Goal: Task Accomplishment & Management: Manage account settings

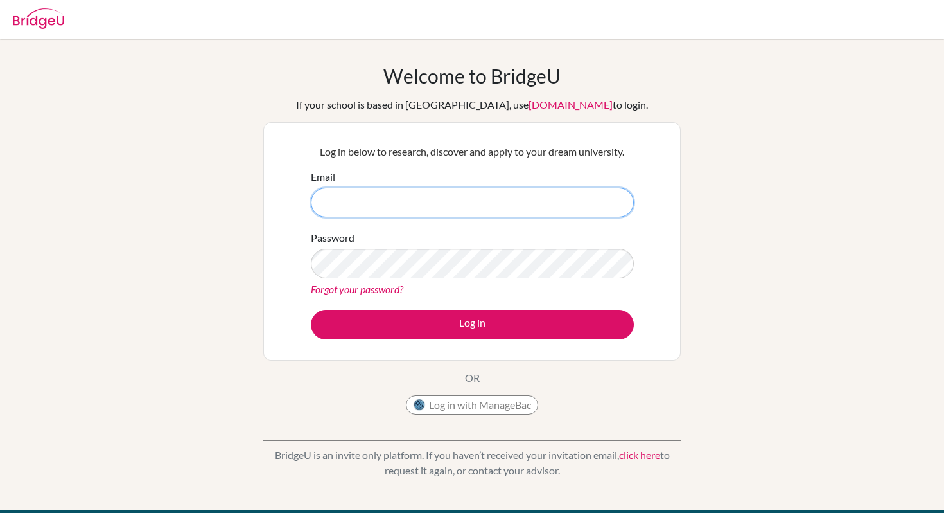
type input "a.mdeza@bmis.mw"
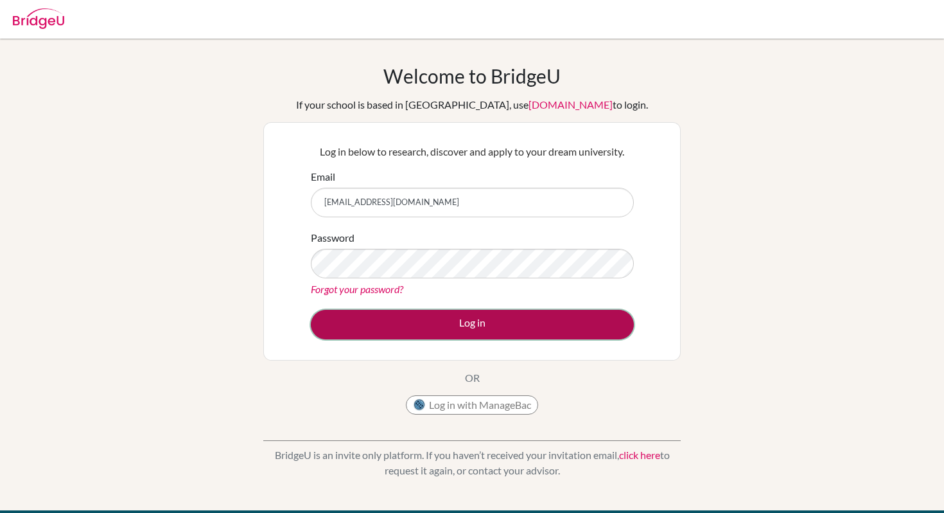
click at [453, 320] on button "Log in" at bounding box center [472, 325] width 323 height 30
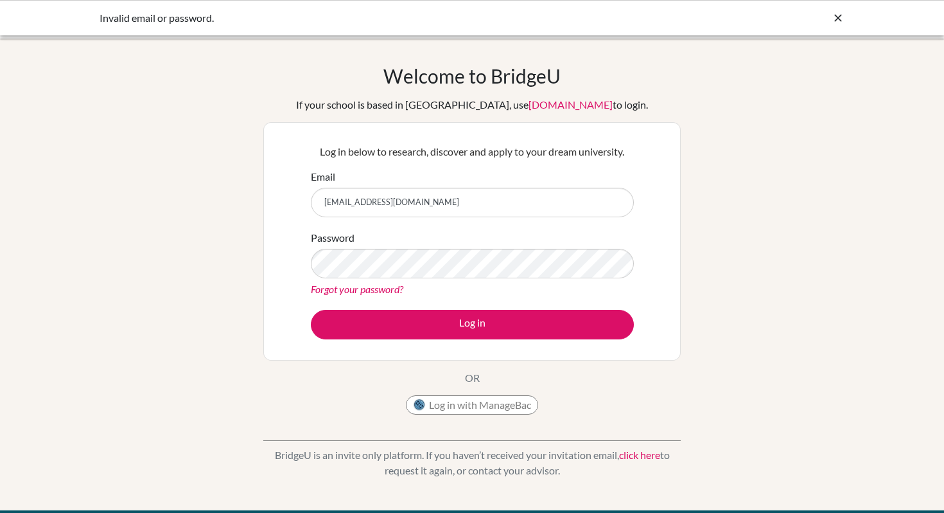
click at [797, 206] on div "Welcome to BridgeU If your school is based in China, use app.bridge-u.com.cn to…" at bounding box center [472, 274] width 944 height 420
click at [372, 286] on link "Forgot your password?" at bounding box center [357, 289] width 92 height 12
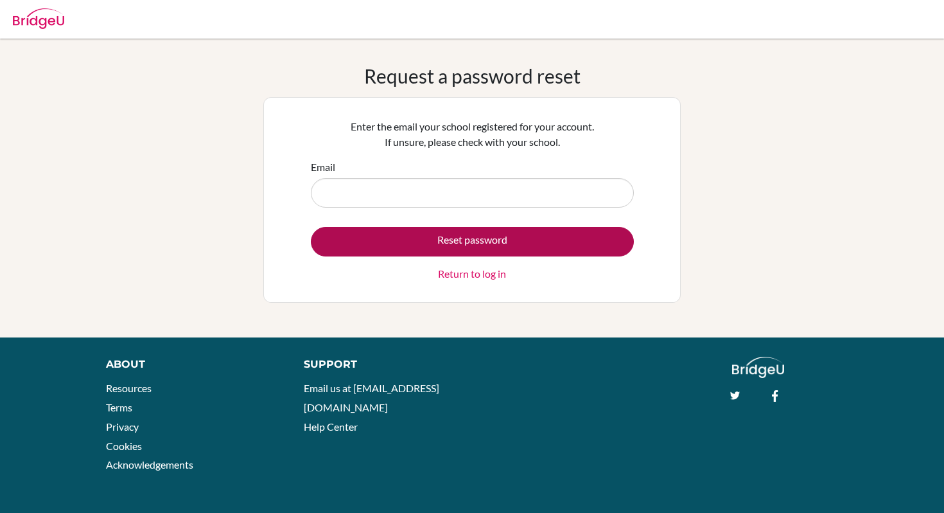
type input "a.mdeza@bmis.mw"
click at [438, 235] on button "Reset password" at bounding box center [472, 242] width 323 height 30
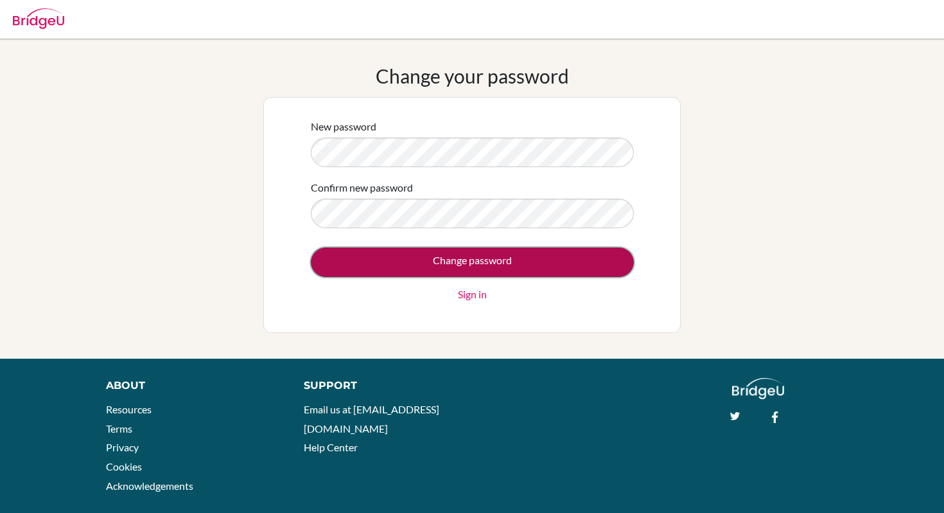
click at [439, 268] on input "Change password" at bounding box center [472, 262] width 323 height 30
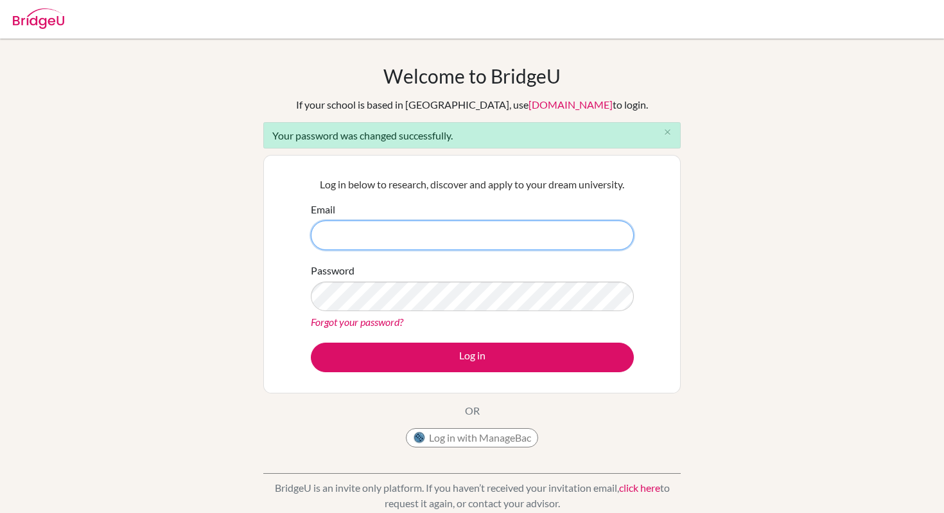
click at [487, 227] on input "Email" at bounding box center [472, 235] width 323 height 30
type input "a.mdeza@bmis.mw"
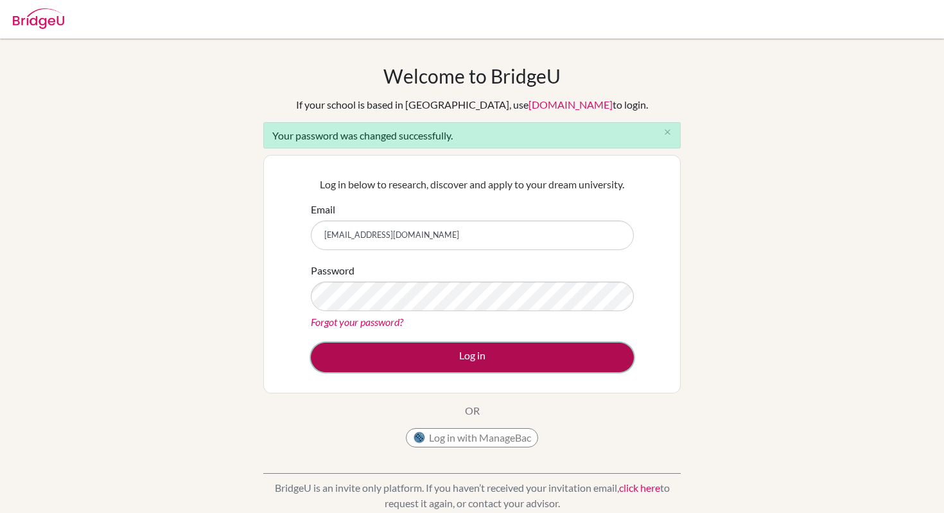
click at [437, 369] on button "Log in" at bounding box center [472, 357] width 323 height 30
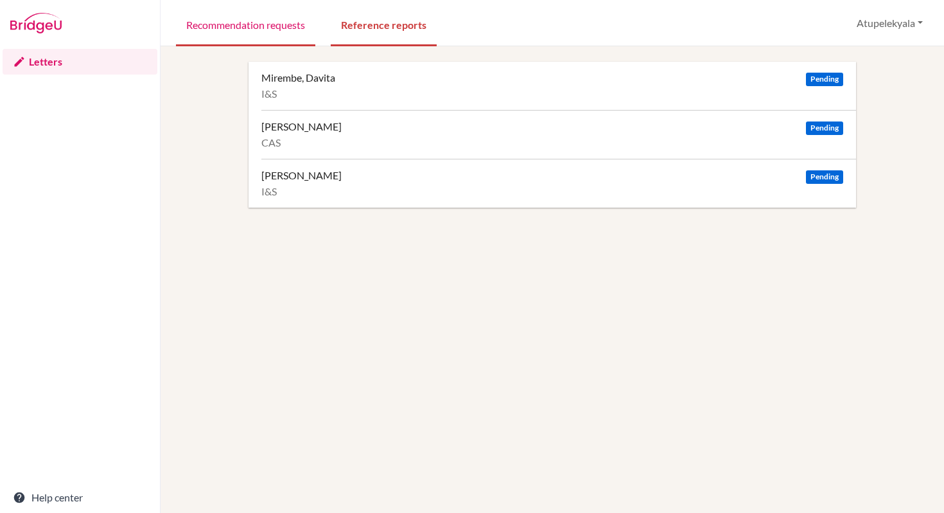
click at [259, 25] on link "Recommendation requests" at bounding box center [245, 24] width 139 height 44
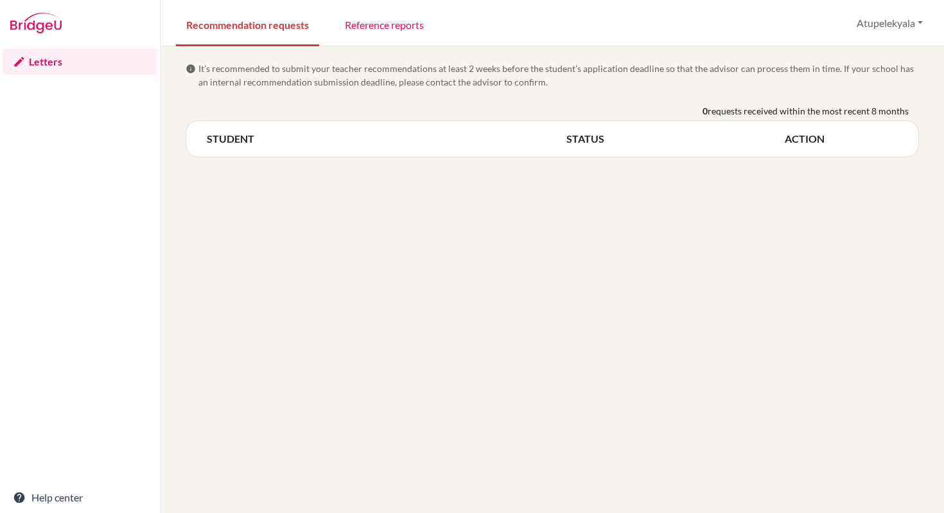
click at [43, 64] on link "Letters" at bounding box center [80, 62] width 155 height 26
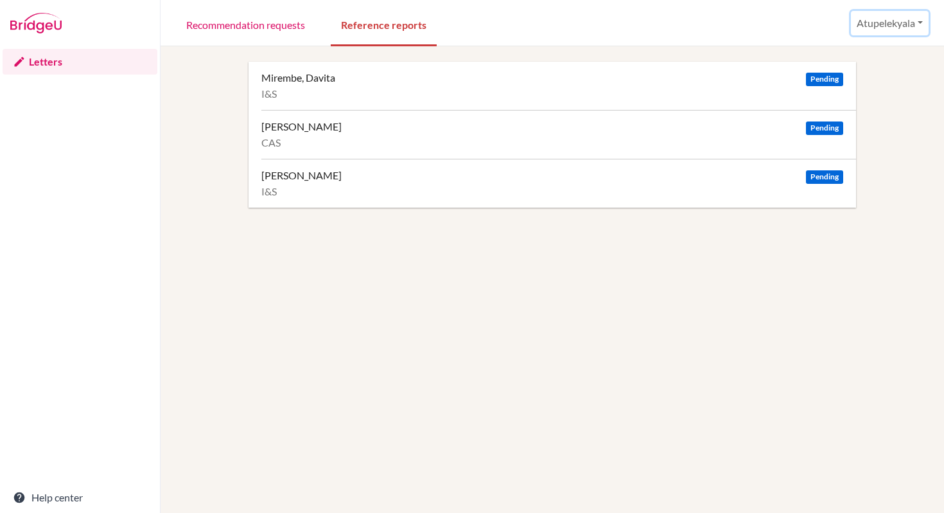
click at [883, 19] on button "Atupelekyala" at bounding box center [890, 23] width 78 height 24
click at [545, 272] on div "Mirembe, Davita Pending I&S [PERSON_NAME] Pending CAS [PERSON_NAME] Pending I&S" at bounding box center [552, 318] width 753 height 513
click at [291, 26] on link "Recommendation requests" at bounding box center [245, 24] width 139 height 44
